Goal: Understand process/instructions

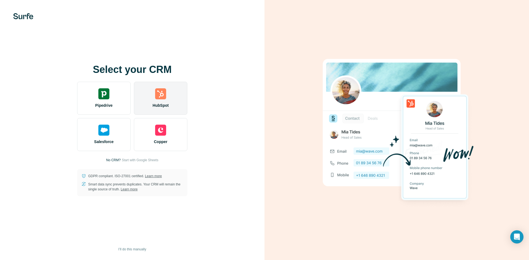
click at [162, 99] on img at bounding box center [160, 93] width 11 height 11
